Goal: Information Seeking & Learning: Learn about a topic

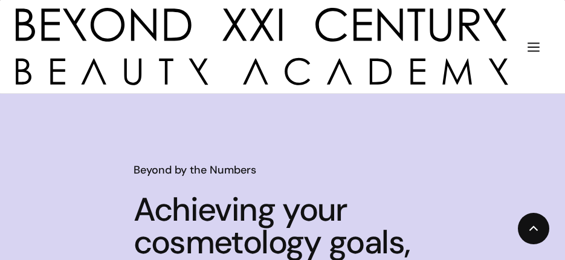
scroll to position [967, 0]
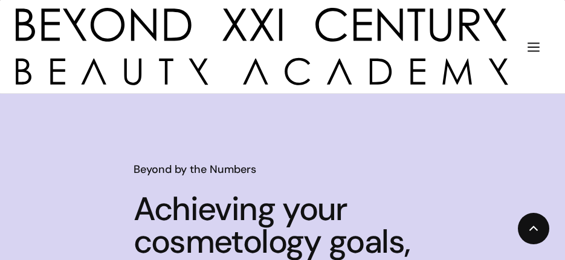
click at [520, 55] on div "menu" at bounding box center [533, 46] width 31 height 33
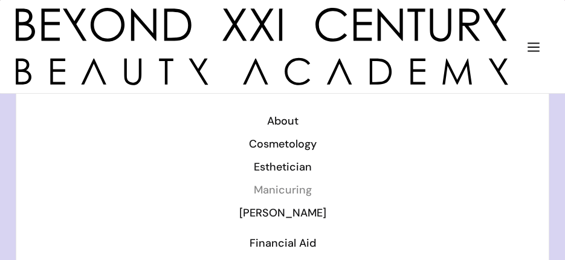
click at [268, 189] on div "Manicuring" at bounding box center [282, 190] width 501 height 16
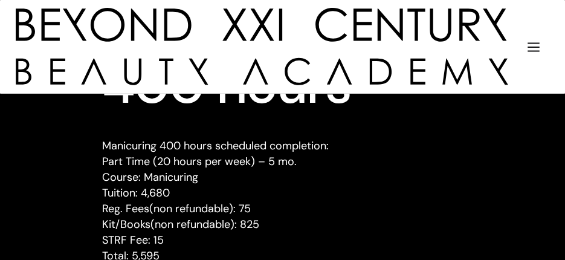
scroll to position [1994, 0]
click at [535, 57] on div "menu" at bounding box center [533, 46] width 31 height 33
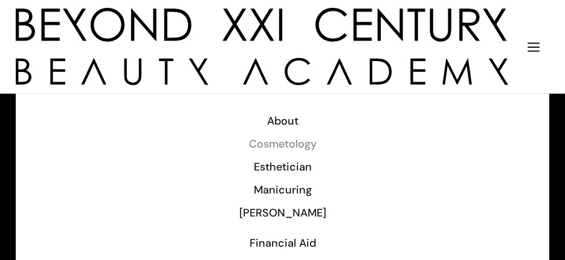
click at [302, 140] on div "Cosmetology" at bounding box center [282, 144] width 501 height 16
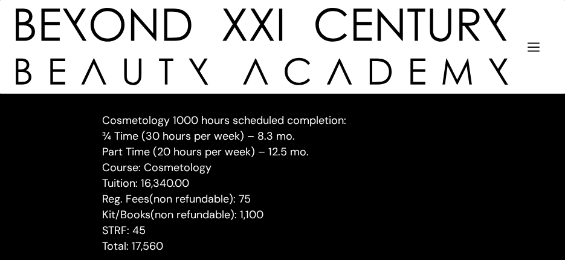
scroll to position [1813, 0]
click at [518, 60] on div "menu" at bounding box center [533, 46] width 31 height 33
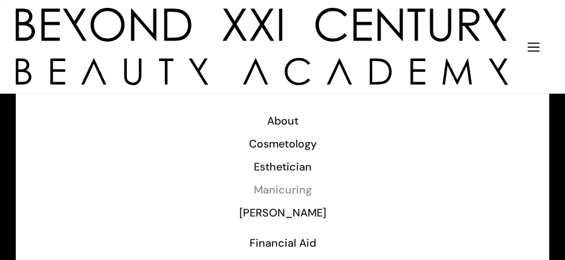
click at [301, 192] on div "Manicuring" at bounding box center [282, 190] width 501 height 16
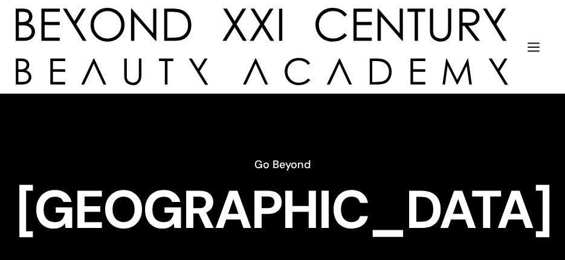
click at [538, 52] on img "menu" at bounding box center [534, 47] width 16 height 16
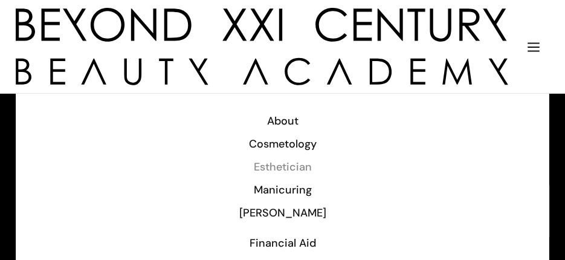
click at [304, 165] on div "Esthetician" at bounding box center [282, 167] width 501 height 16
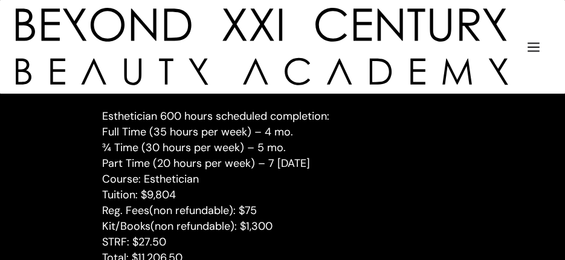
scroll to position [2780, 0]
click at [544, 55] on div "menu" at bounding box center [533, 46] width 31 height 33
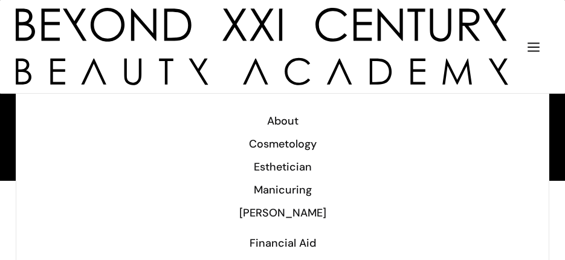
scroll to position [2961, 0]
click at [294, 186] on div "Manicuring" at bounding box center [282, 190] width 501 height 16
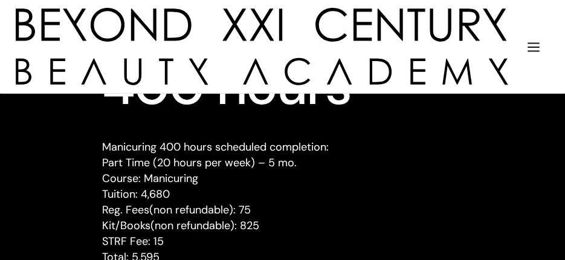
scroll to position [1993, 0]
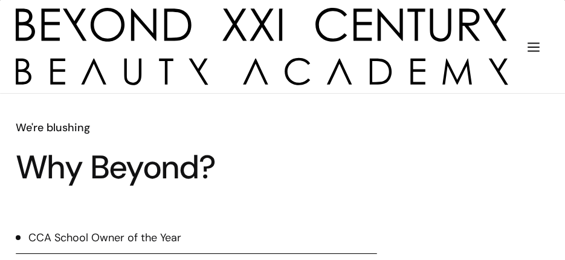
click at [520, 52] on div "menu" at bounding box center [533, 46] width 31 height 33
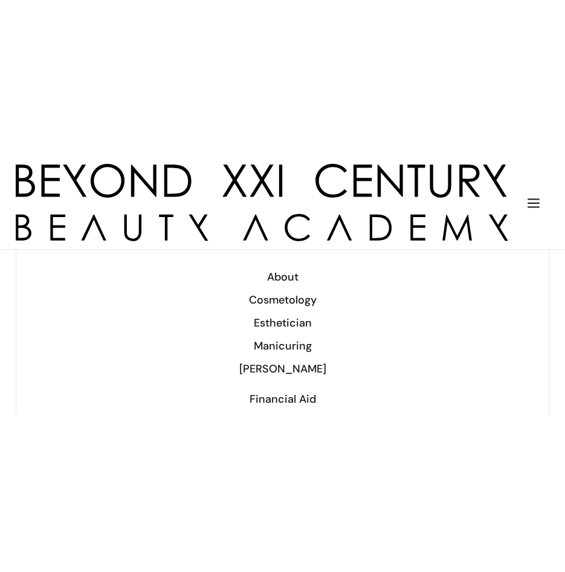
scroll to position [2398, 0]
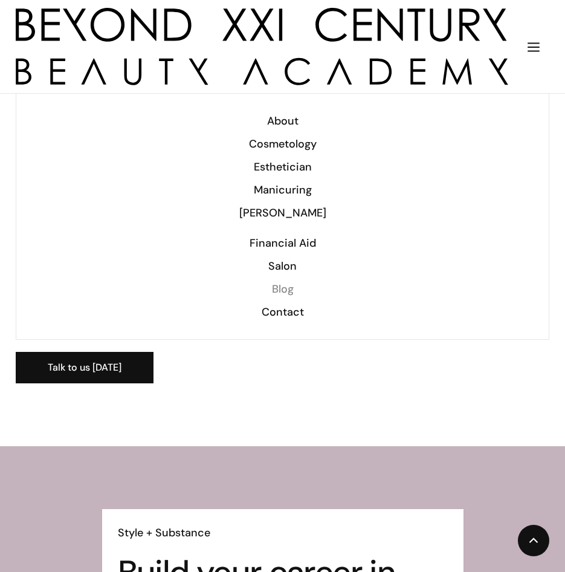
click at [268, 259] on div "Blog" at bounding box center [282, 289] width 501 height 16
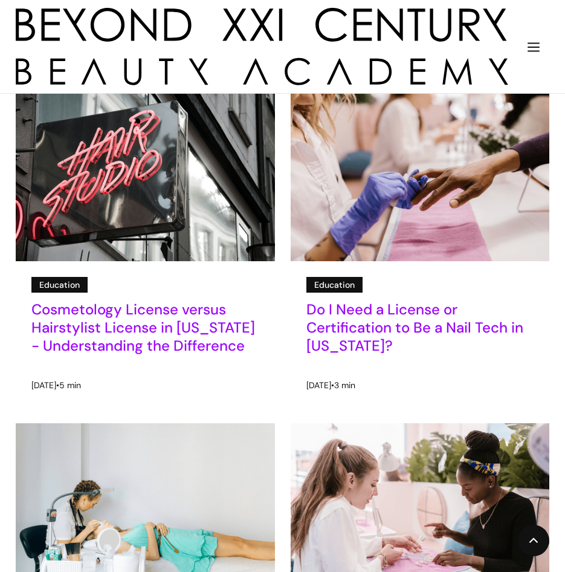
scroll to position [845, 0]
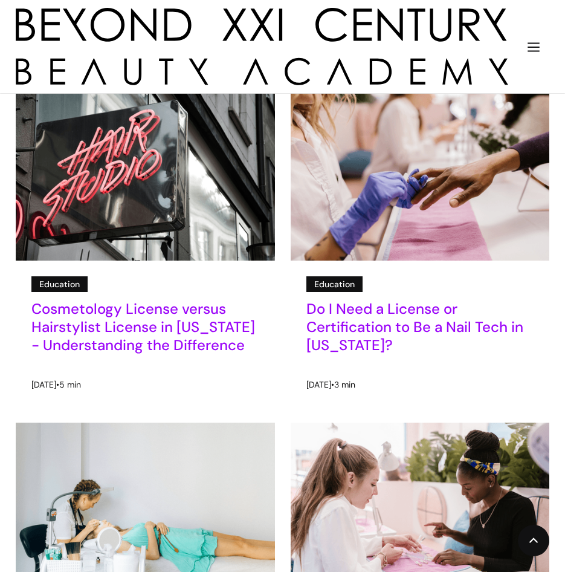
click at [331, 322] on h5 "Do I Need a License or Certification to Be a Nail Tech in [US_STATE]?" at bounding box center [420, 327] width 228 height 54
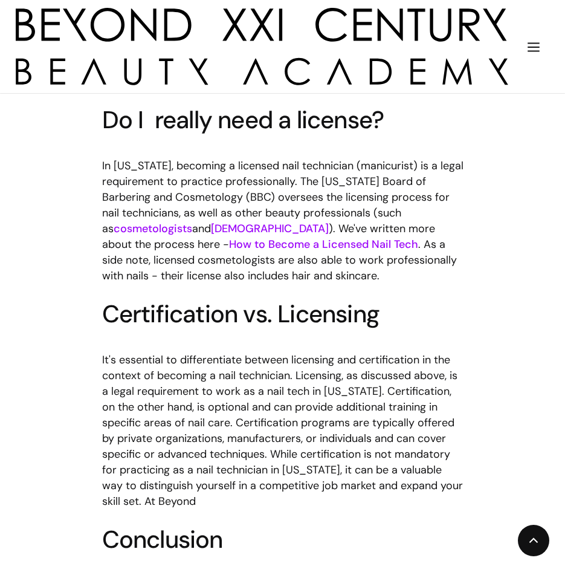
scroll to position [725, 0]
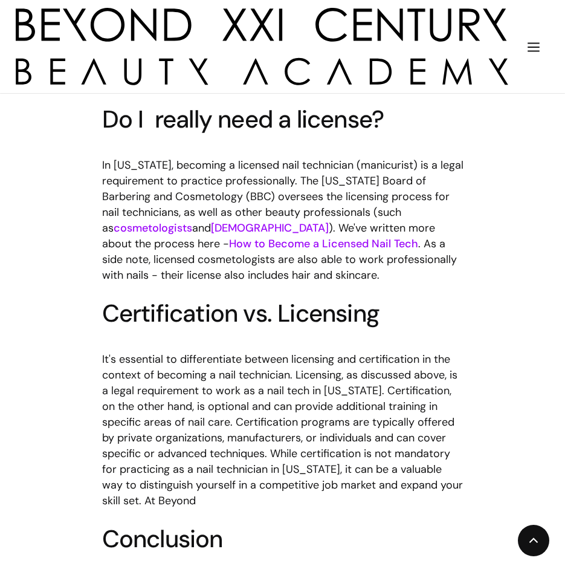
click at [306, 242] on link "How to Become a Licensed Nail Tech" at bounding box center [323, 243] width 189 height 15
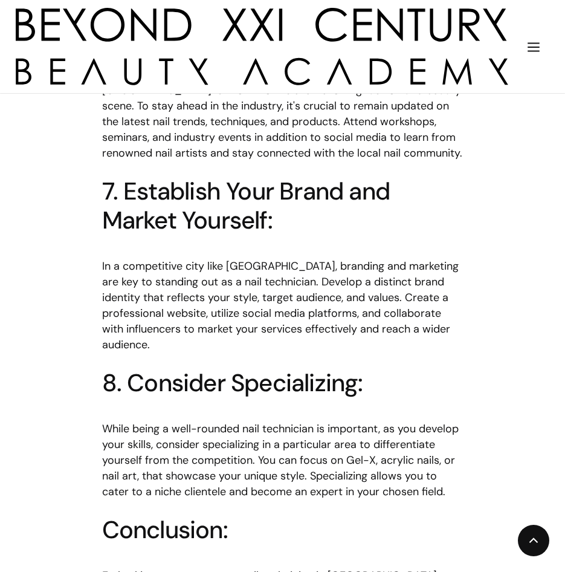
scroll to position [1750, 0]
